Goal: Task Accomplishment & Management: Use online tool/utility

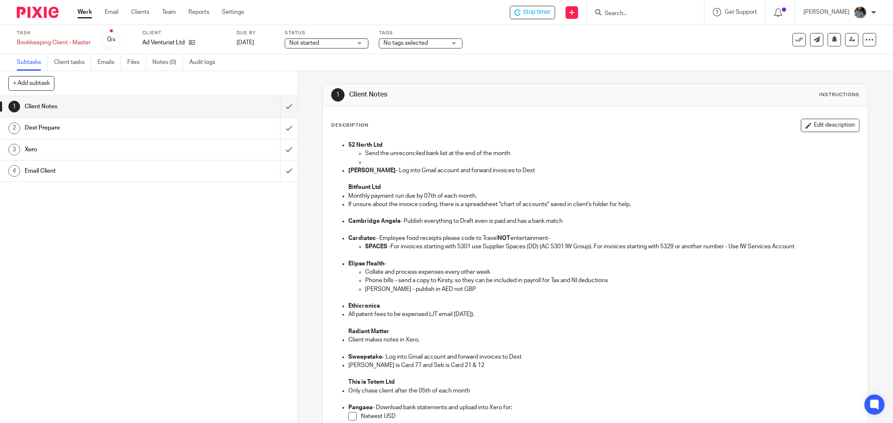
click at [777, 215] on p at bounding box center [594, 213] width 527 height 8
drag, startPoint x: 605, startPoint y: 118, endPoint x: 606, endPoint y: 122, distance: 4.7
click at [605, 119] on div "Description Edit description 52 North Ltd Send the unreconciled bank list at th…" at bounding box center [595, 361] width 545 height 511
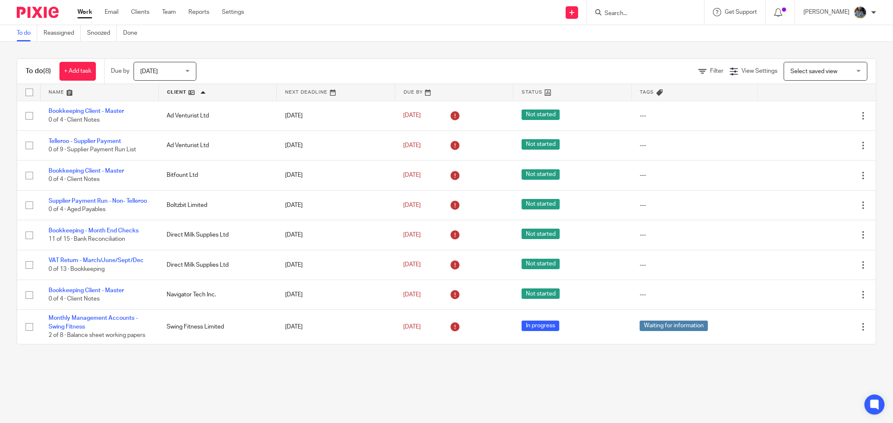
click at [321, 38] on div "To do Reassigned Snoozed Done" at bounding box center [446, 33] width 893 height 17
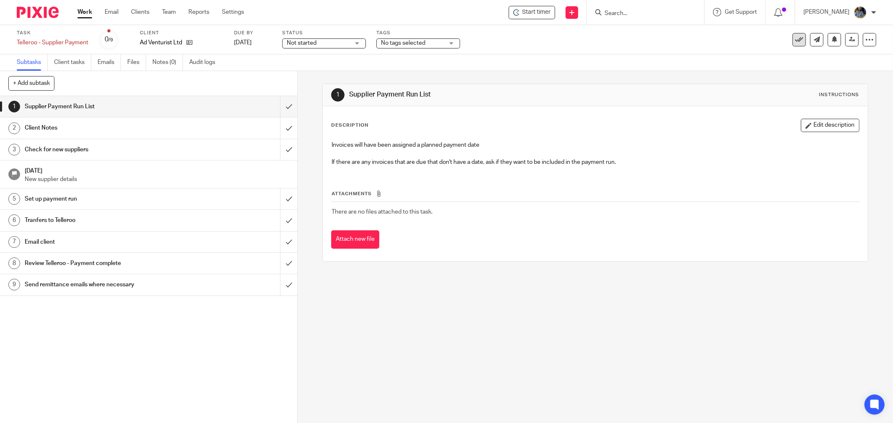
click at [795, 39] on icon at bounding box center [799, 40] width 8 height 8
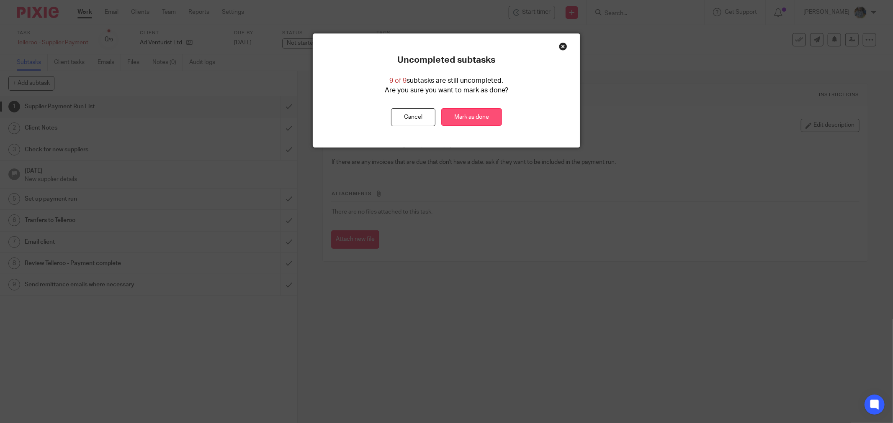
click at [475, 120] on link "Mark as done" at bounding box center [471, 117] width 61 height 18
drag, startPoint x: 540, startPoint y: 208, endPoint x: 317, endPoint y: 38, distance: 280.4
click at [540, 208] on div "Uncompleted subtasks 9 of 9 subtasks are still uncompleted. Are you sure you wa…" at bounding box center [446, 211] width 893 height 423
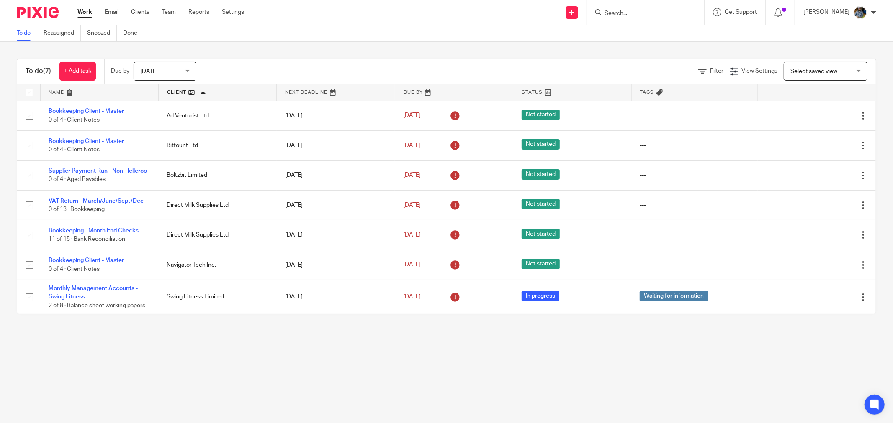
click at [211, 326] on div "To do (7) + Add task Due by [DATE] [DATE] [DATE] [DATE] This week Next week Thi…" at bounding box center [446, 187] width 893 height 290
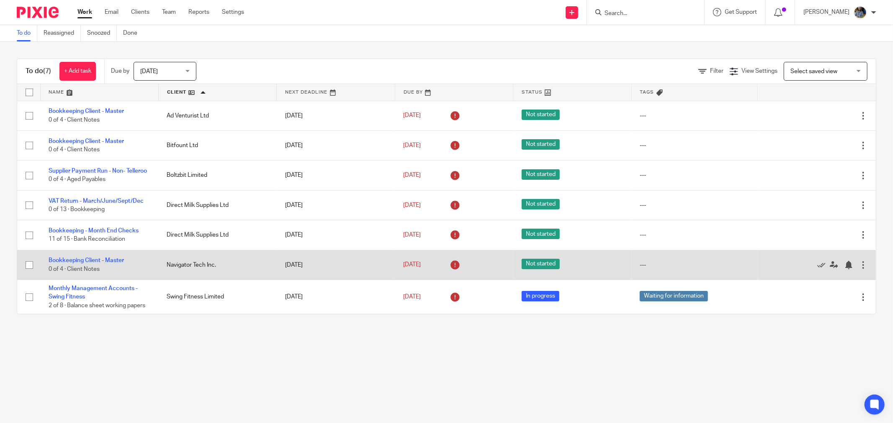
drag, startPoint x: 546, startPoint y: 380, endPoint x: 574, endPoint y: 268, distance: 115.7
click at [548, 374] on main "To do Reassigned Snoozed Done To do (7) + Add task Due by [DATE] [DATE] [DATE] …" at bounding box center [446, 211] width 893 height 423
